Goal: Check status: Check status

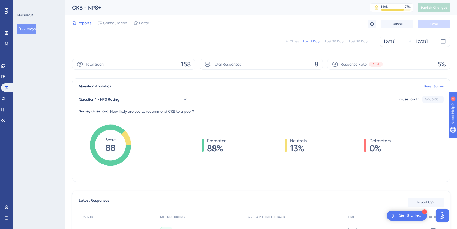
click at [337, 43] on div "Last 30 Days" at bounding box center [335, 41] width 20 height 4
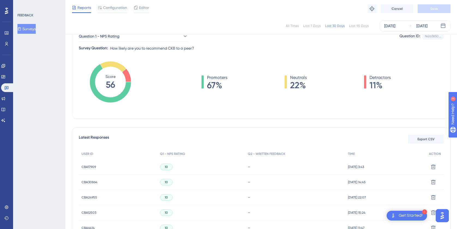
scroll to position [41, 1]
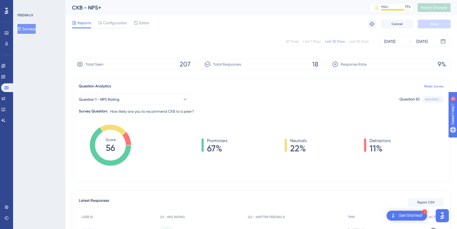
click at [29, 28] on button "Surveys" at bounding box center [26, 29] width 18 height 10
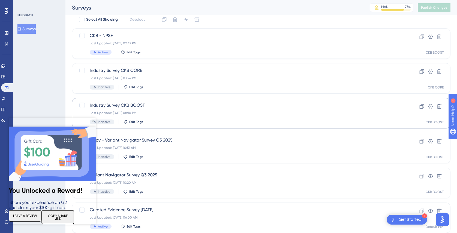
scroll to position [23, 0]
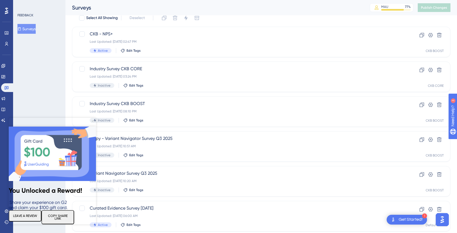
click at [92, 121] on icon "Close Preview" at bounding box center [93, 121] width 2 height 2
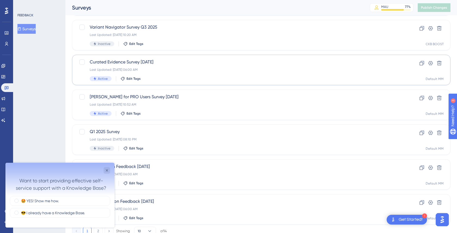
scroll to position [190, 0]
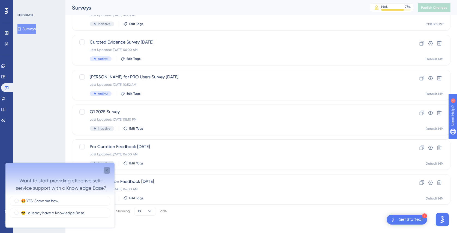
click at [106, 169] on icon "Close survey" at bounding box center [107, 171] width 4 height 4
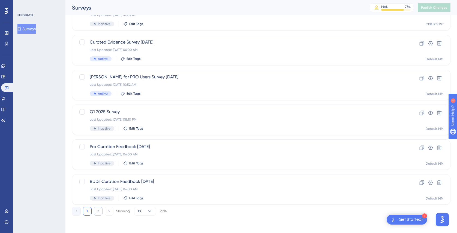
click at [99, 211] on button "2" at bounding box center [98, 211] width 9 height 9
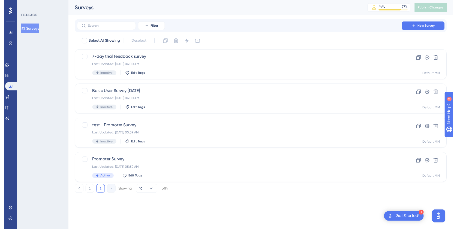
scroll to position [0, 0]
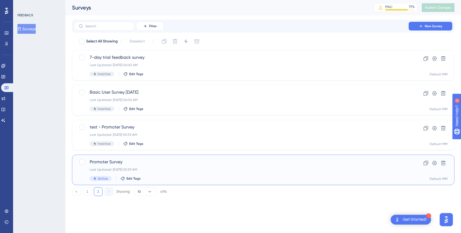
click at [154, 164] on span "Promoter Survey" at bounding box center [241, 162] width 303 height 7
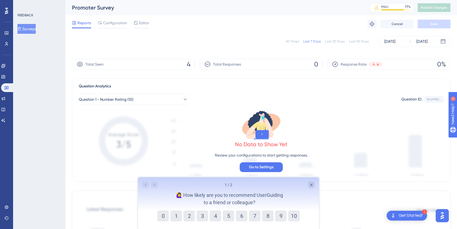
click at [30, 28] on button "Surveys" at bounding box center [26, 29] width 18 height 10
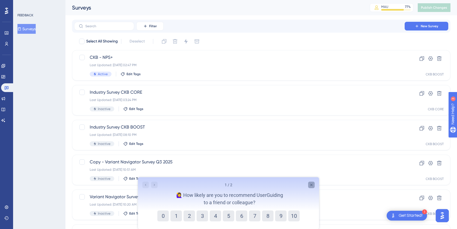
click at [314, 185] on div "Close survey" at bounding box center [311, 185] width 7 height 7
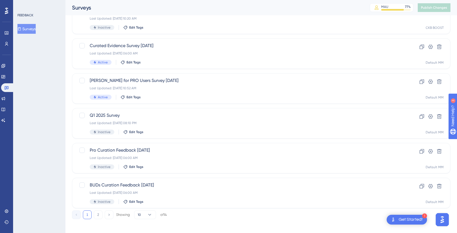
scroll to position [190, 0]
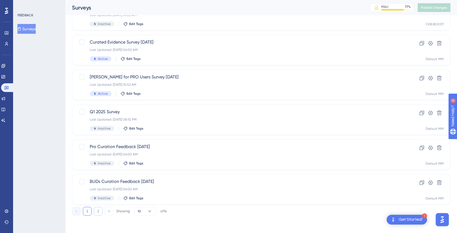
click at [97, 213] on button "2" at bounding box center [98, 211] width 9 height 9
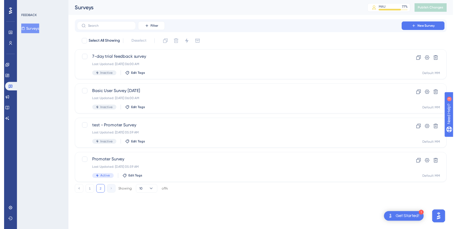
scroll to position [0, 0]
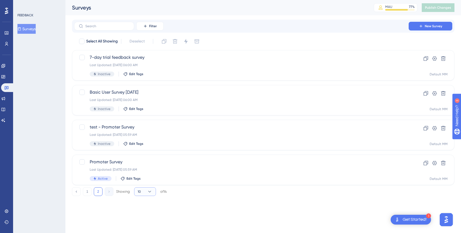
click at [149, 192] on icon at bounding box center [149, 191] width 5 height 5
click at [143, 218] on span "20" at bounding box center [142, 218] width 4 height 7
